Goal: Communication & Community: Answer question/provide support

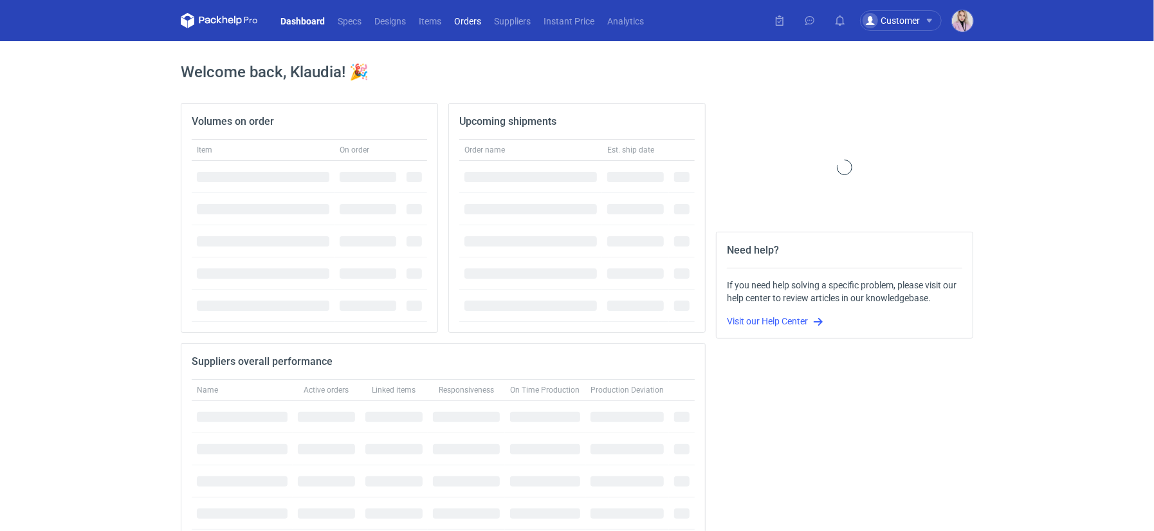
click at [456, 25] on link "Orders" at bounding box center [468, 20] width 40 height 15
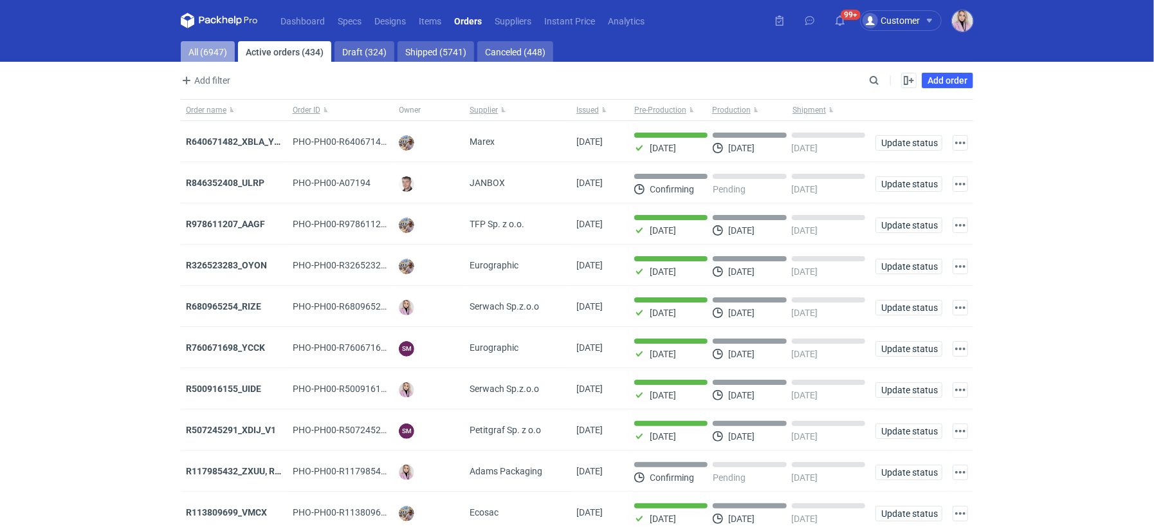
click at [195, 59] on link "All (6947)" at bounding box center [208, 51] width 54 height 21
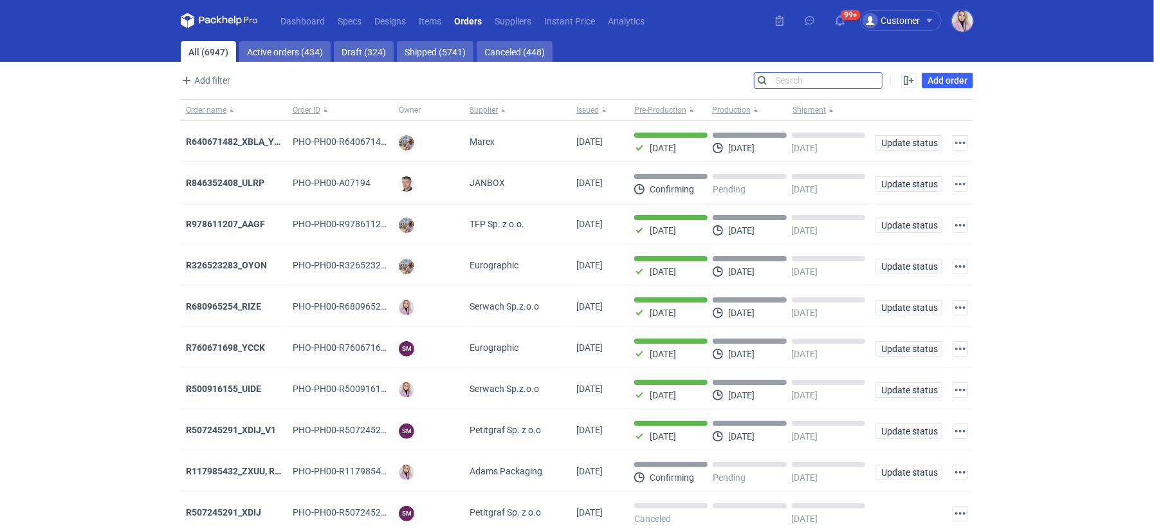
click at [878, 79] on input "Search" at bounding box center [818, 80] width 127 height 15
click at [877, 79] on input "Search" at bounding box center [818, 80] width 127 height 15
paste input "LWBM"
type input "LWBM"
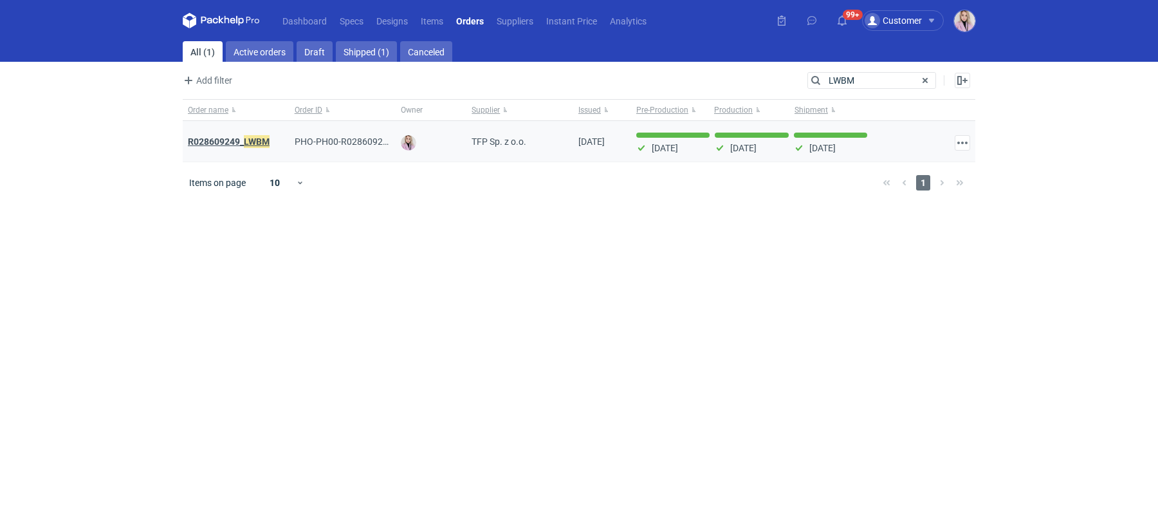
click at [245, 139] on em "LWBM" at bounding box center [257, 141] width 26 height 14
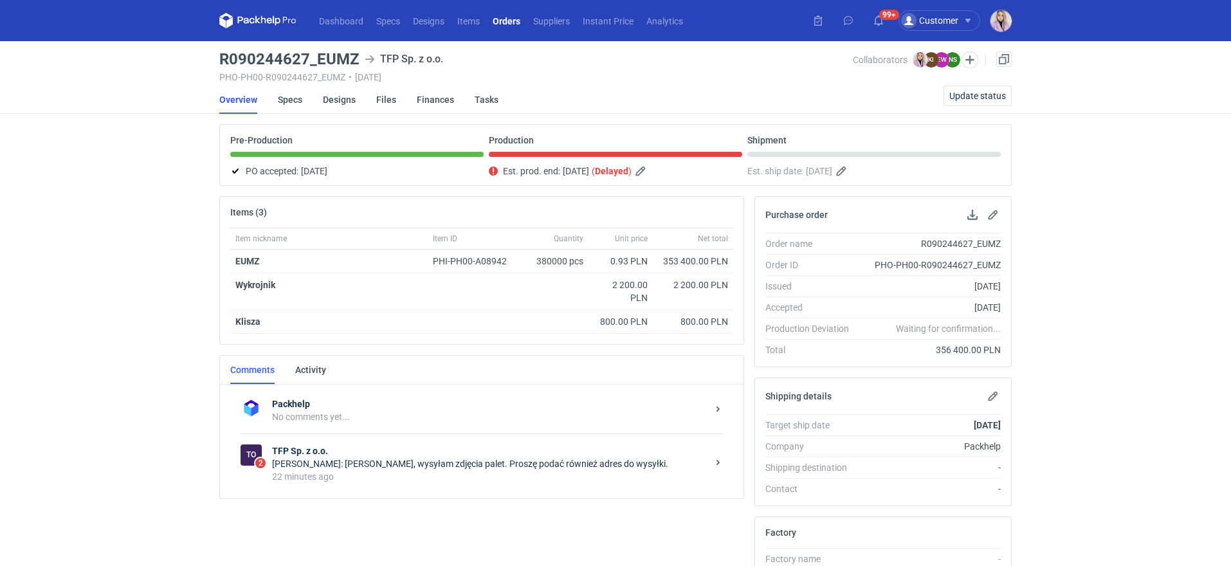
click at [404, 463] on div "Natalia Stępak: Pani Klaudio, wysyłam zdjęcia palet. Proszę podać również adres…" at bounding box center [490, 463] width 436 height 13
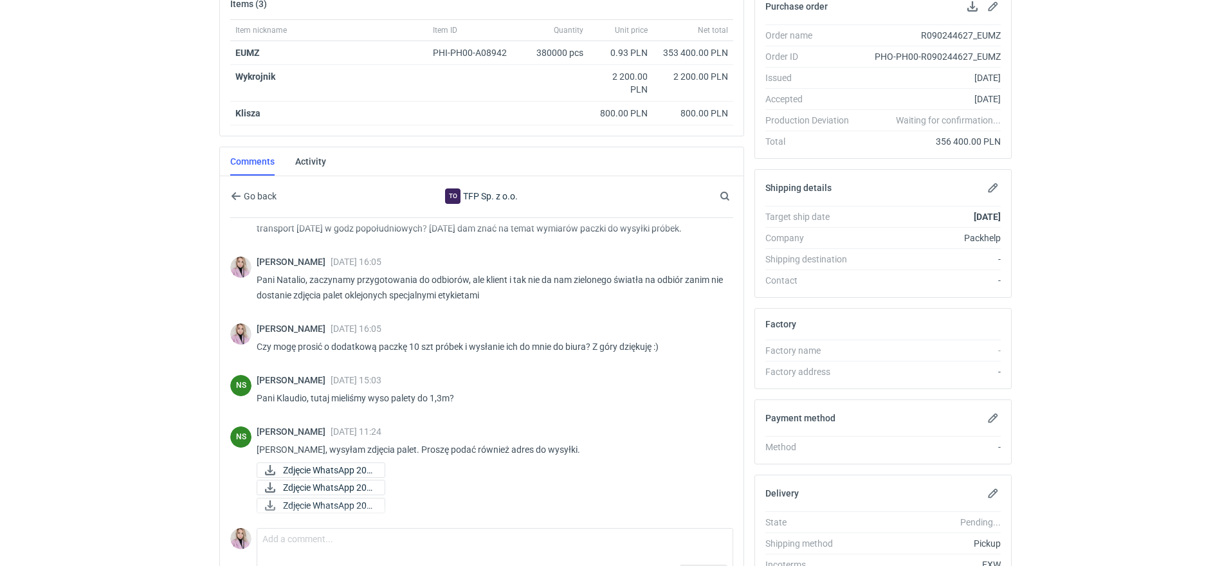
scroll to position [226, 0]
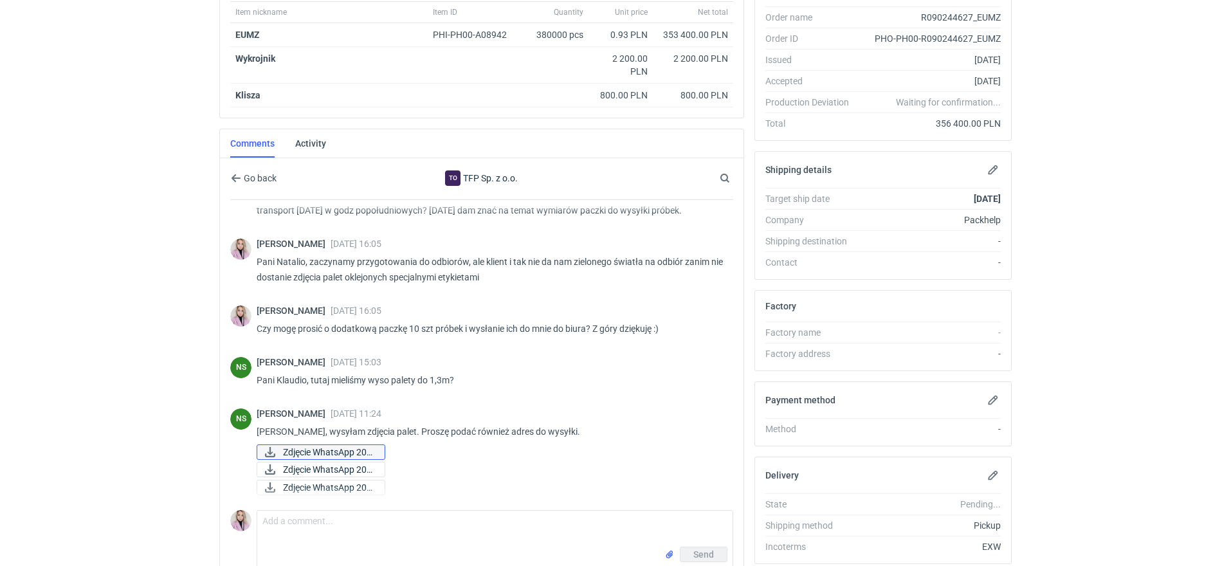
click at [373, 449] on span "Zdjęcie WhatsApp 202..." at bounding box center [328, 452] width 91 height 14
click at [362, 466] on span "Zdjęcie WhatsApp 202..." at bounding box center [328, 470] width 91 height 14
click at [356, 483] on span "Zdjęcie WhatsApp 202..." at bounding box center [328, 488] width 91 height 14
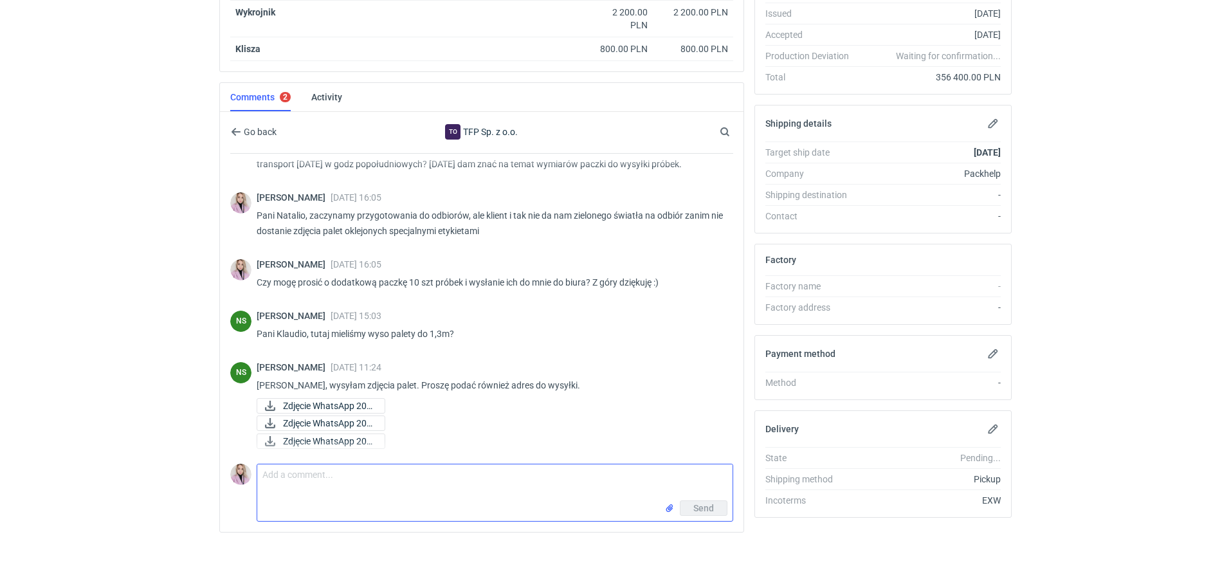
click at [320, 483] on textarea "Comment message" at bounding box center [494, 483] width 475 height 36
drag, startPoint x: 385, startPoint y: 482, endPoint x: 75, endPoint y: 465, distance: 310.6
click at [78, 293] on html "Dashboard Specs Designs Items Orders Suppliers Instant Price Analytics 99+ 99+ …" at bounding box center [615, 10] width 1231 height 566
click at [260, 474] on textarea "10 szt próbek do mnie -" at bounding box center [494, 483] width 475 height 36
click at [262, 475] on textarea "paczka 10 szt próbek do mnie -" at bounding box center [494, 483] width 475 height 36
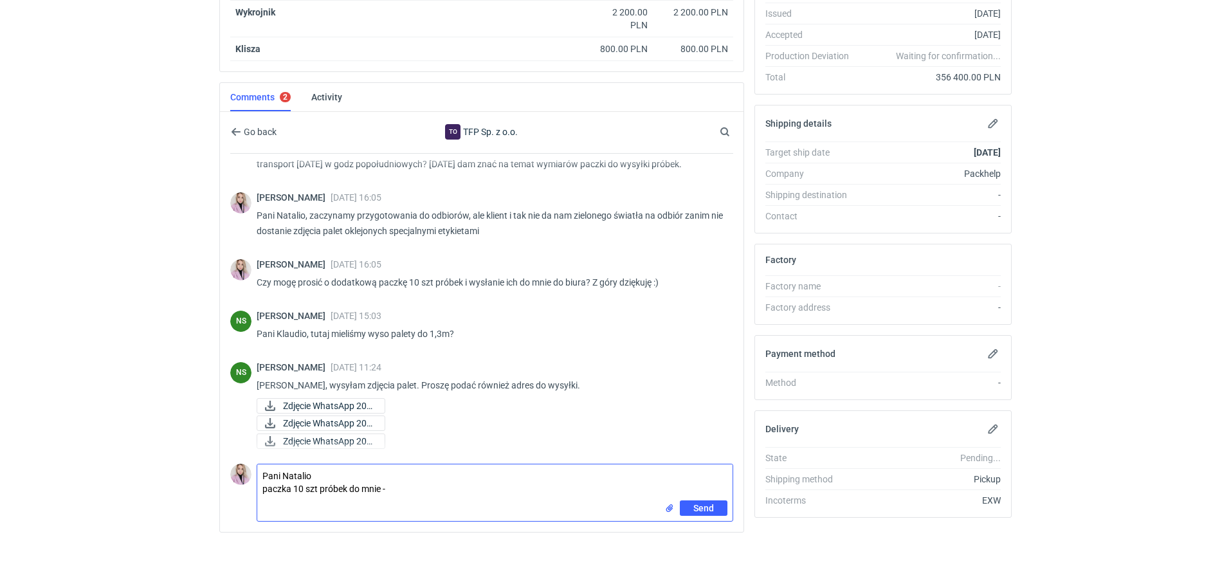
click at [391, 484] on textarea "Pani Natalio paczka 10 szt próbek do mnie -" at bounding box center [494, 483] width 475 height 36
paste textarea "Pozdrawiam / Best Regards, Klaudia Wiśniewska | Packaging Expert klaudia.wisnie…"
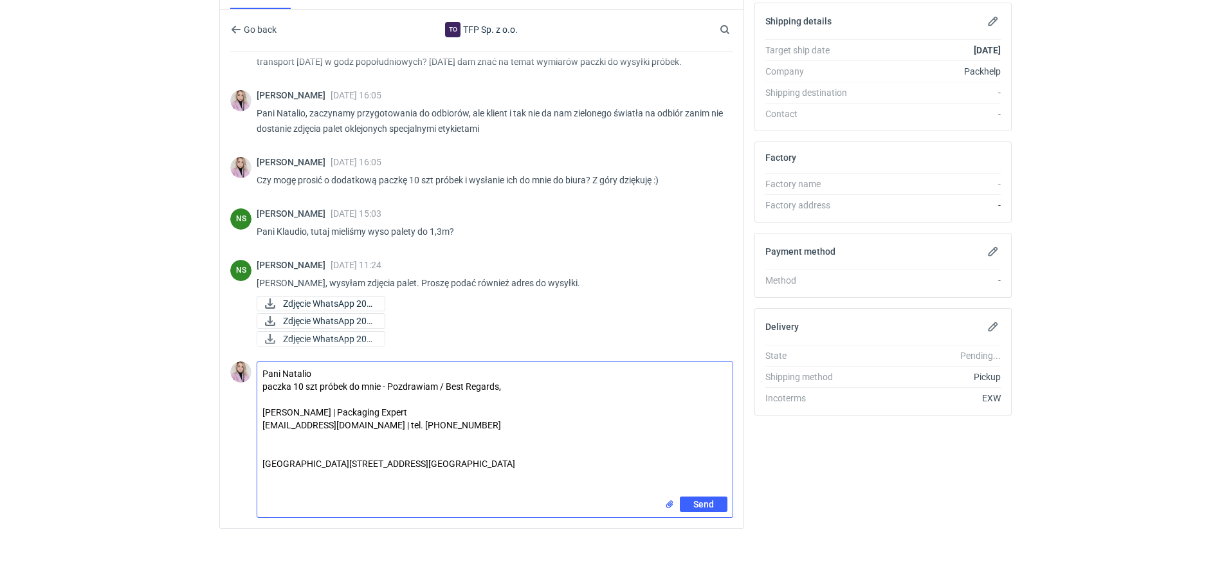
scroll to position [378, 0]
drag, startPoint x: 294, startPoint y: 448, endPoint x: 252, endPoint y: 399, distance: 65.2
click at [250, 400] on div "Comment message Pani Natalio paczka 10 szt próbek do mnie - Pozdrawiam / Best R…" at bounding box center [481, 434] width 503 height 161
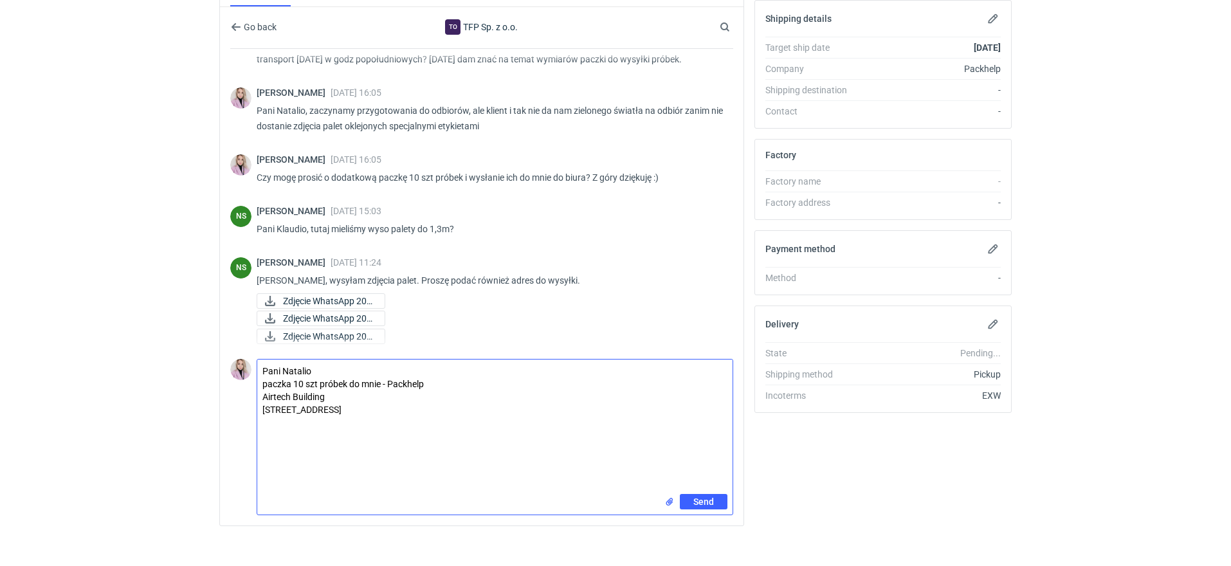
click at [261, 394] on textarea "Pani Natalio paczka 10 szt próbek do mnie - Packhelp Airtech Building Kolejowa …" at bounding box center [494, 427] width 475 height 134
drag, startPoint x: 502, startPoint y: 383, endPoint x: 437, endPoint y: 379, distance: 64.5
click at [262, 394] on textarea "Pani Natalio paczka 10 szt próbek do mnie - Packhelp Kolejowa 5/7, 01-217 Warsaw" at bounding box center [494, 427] width 475 height 134
click at [576, 378] on textarea "Pani Natalio paczka 10 szt próbek do mnie - Packhelp ul. Kolejowa 5/7, 01-217 W…" at bounding box center [494, 427] width 475 height 134
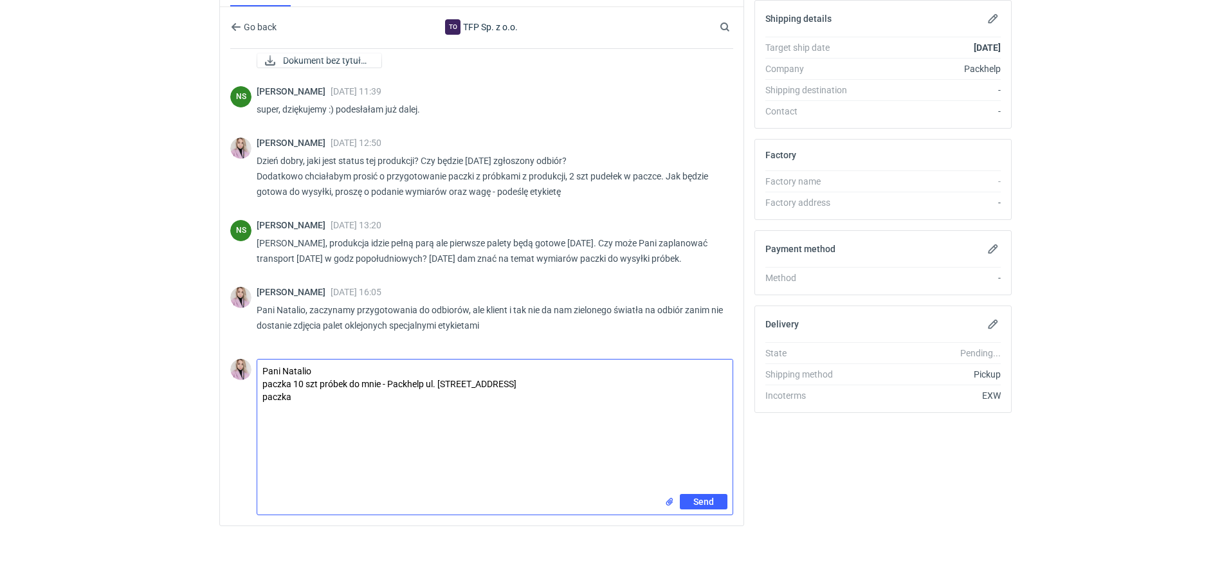
scroll to position [561, 0]
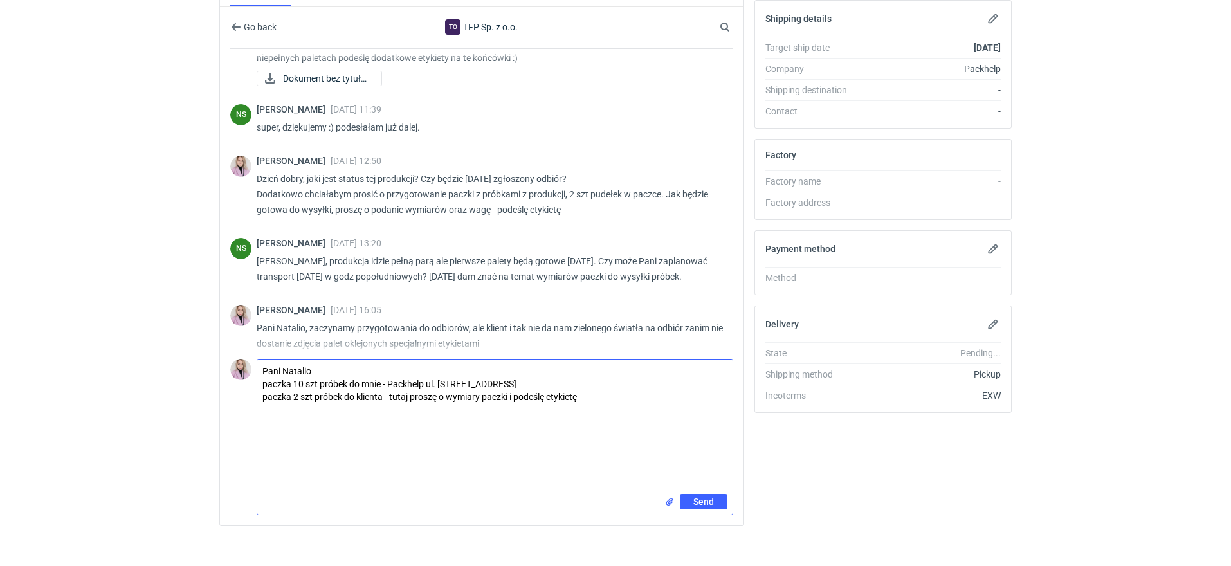
click at [307, 411] on textarea "Pani Natalio paczka 10 szt próbek do mnie - Packhelp ul. Kolejowa 5/7, 01-217 W…" at bounding box center [494, 427] width 475 height 134
type textarea "Pani Natalio paczka 10 szt próbek do mnie - Packhelp ul. Kolejowa 5/7, 01-217 W…"
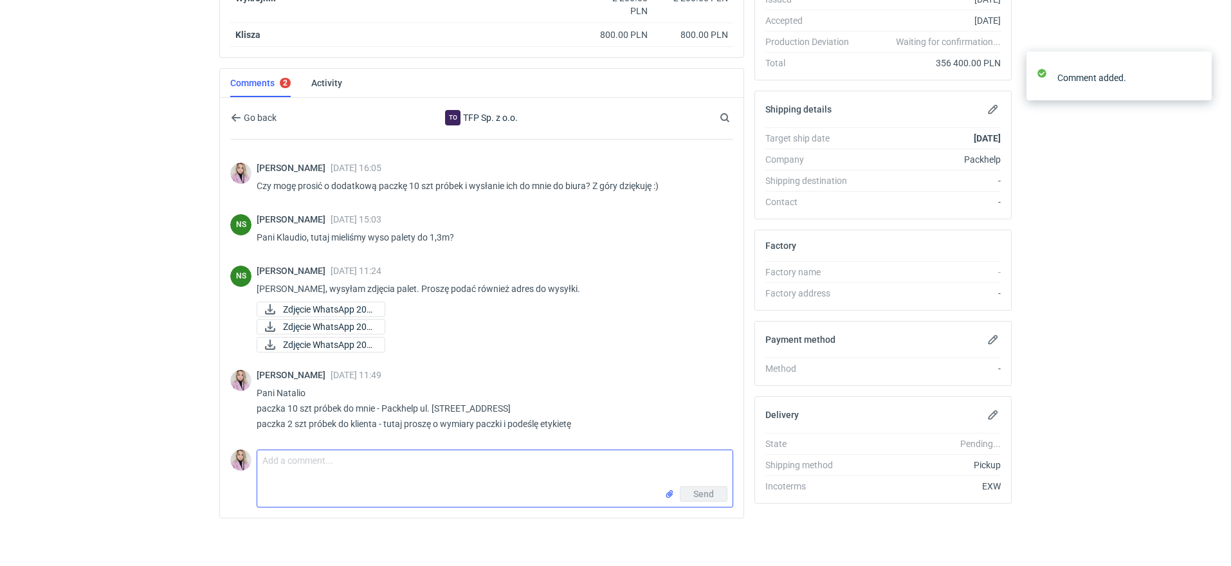
scroll to position [876, 0]
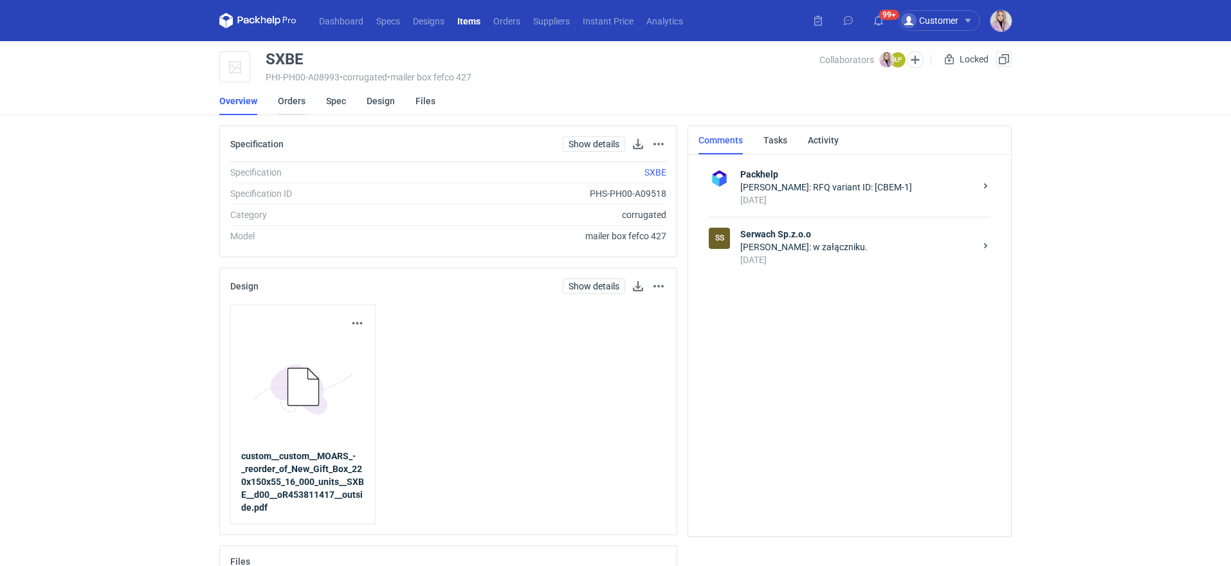
click at [299, 102] on link "Orders" at bounding box center [292, 101] width 28 height 28
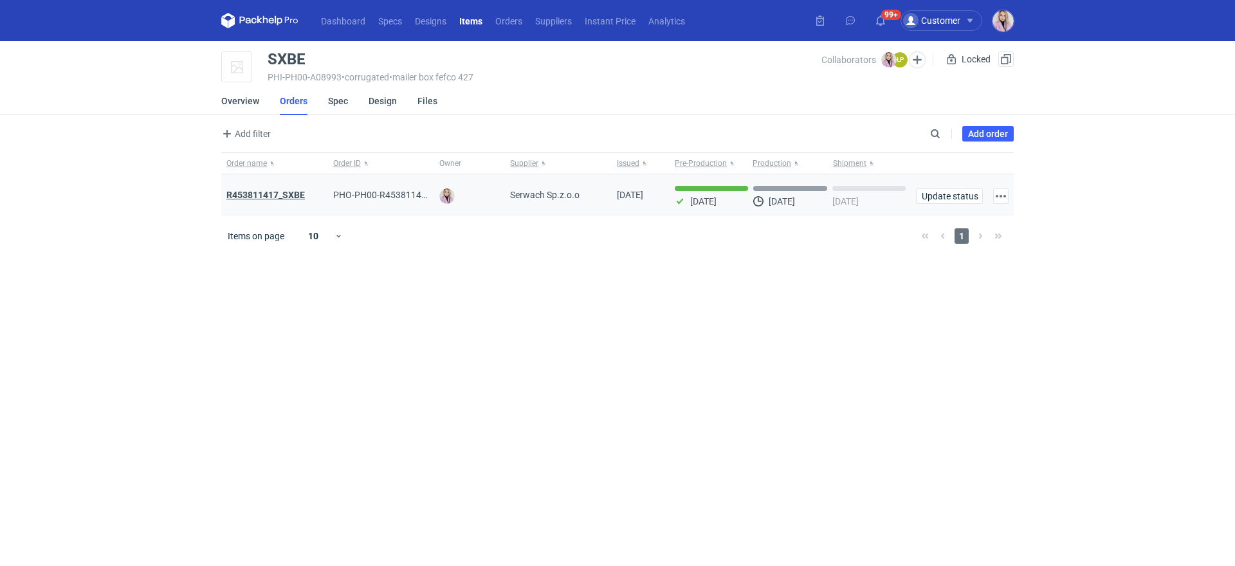
click at [268, 192] on strong "R453811417_SXBE" at bounding box center [265, 195] width 78 height 10
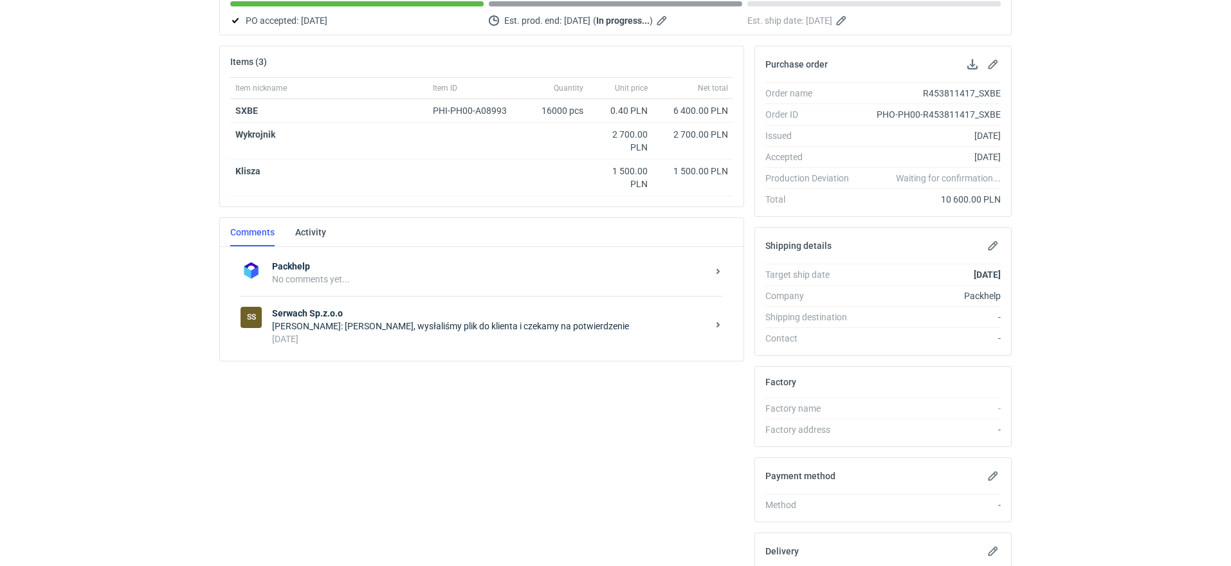
scroll to position [176, 0]
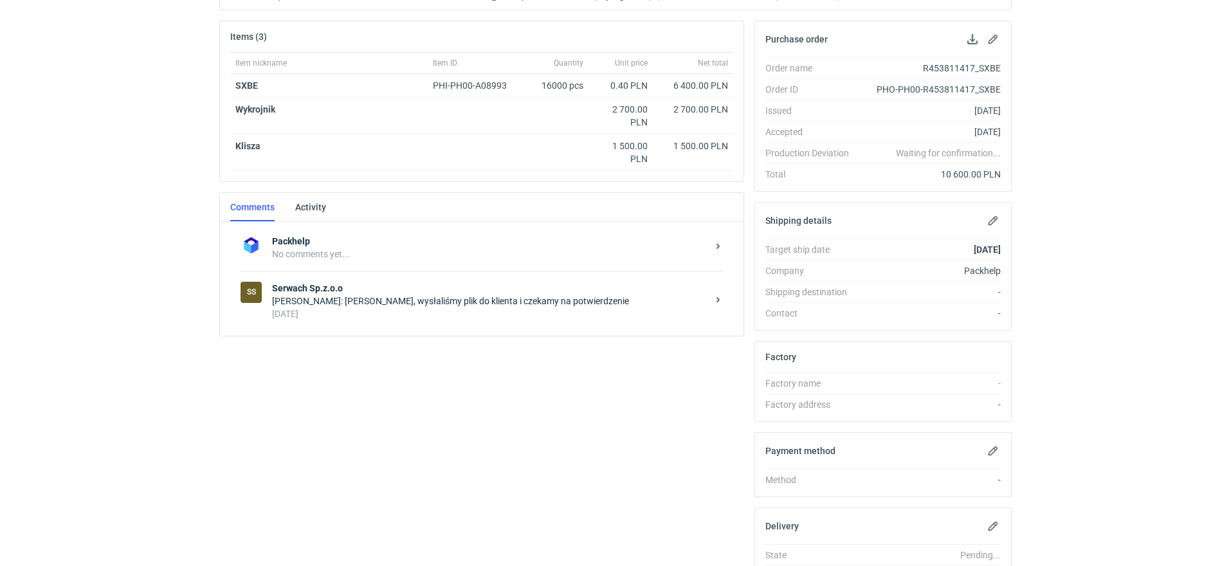
click at [403, 315] on div "3 days ago" at bounding box center [490, 314] width 436 height 13
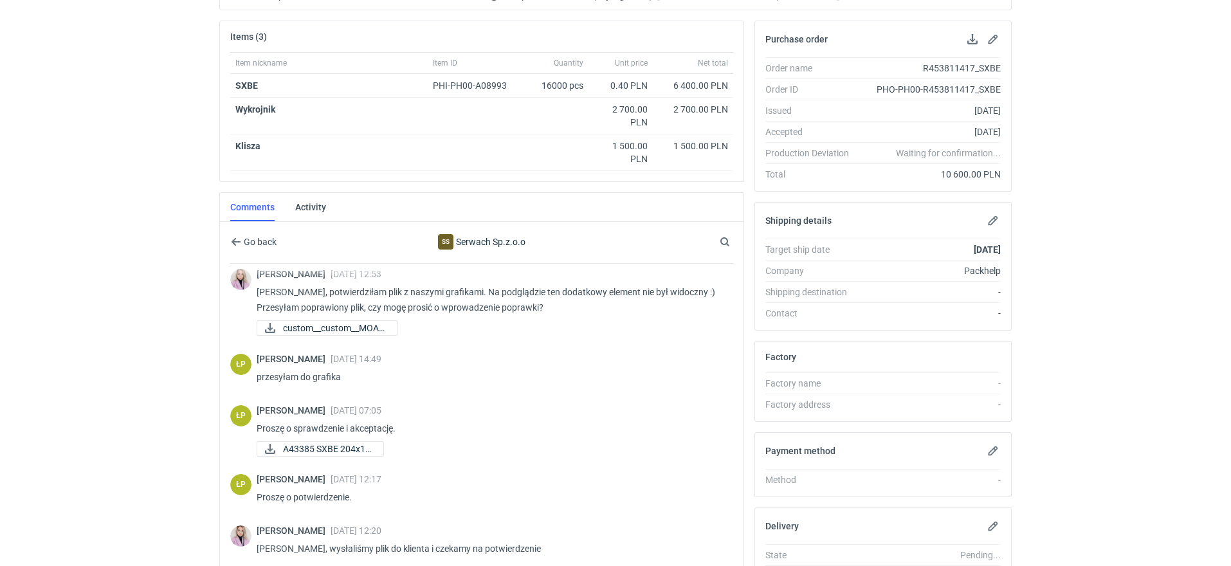
scroll to position [300, 0]
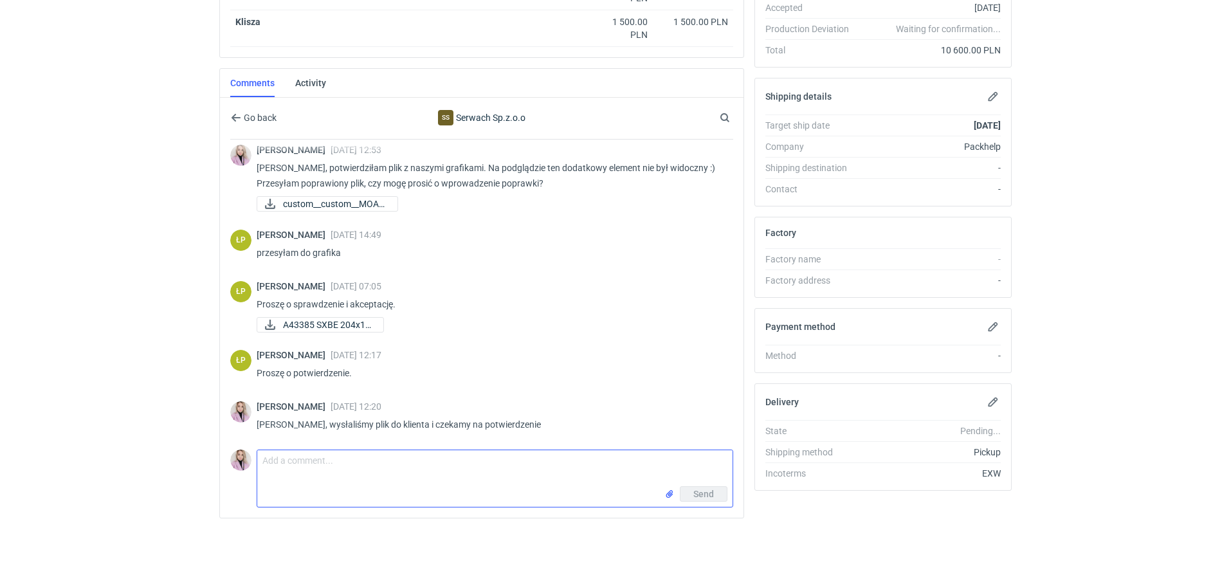
click at [317, 468] on textarea "Comment message" at bounding box center [494, 468] width 475 height 36
type textarea "Panie Łukaszu, potwierdzam plik"
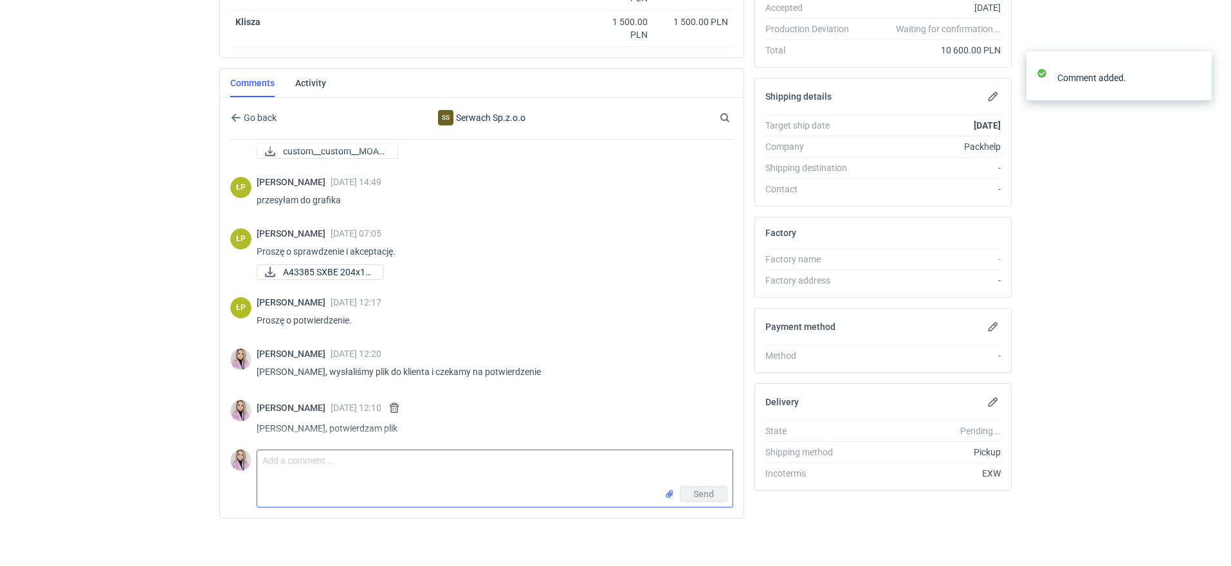
scroll to position [371, 0]
